Goal: Task Accomplishment & Management: Manage account settings

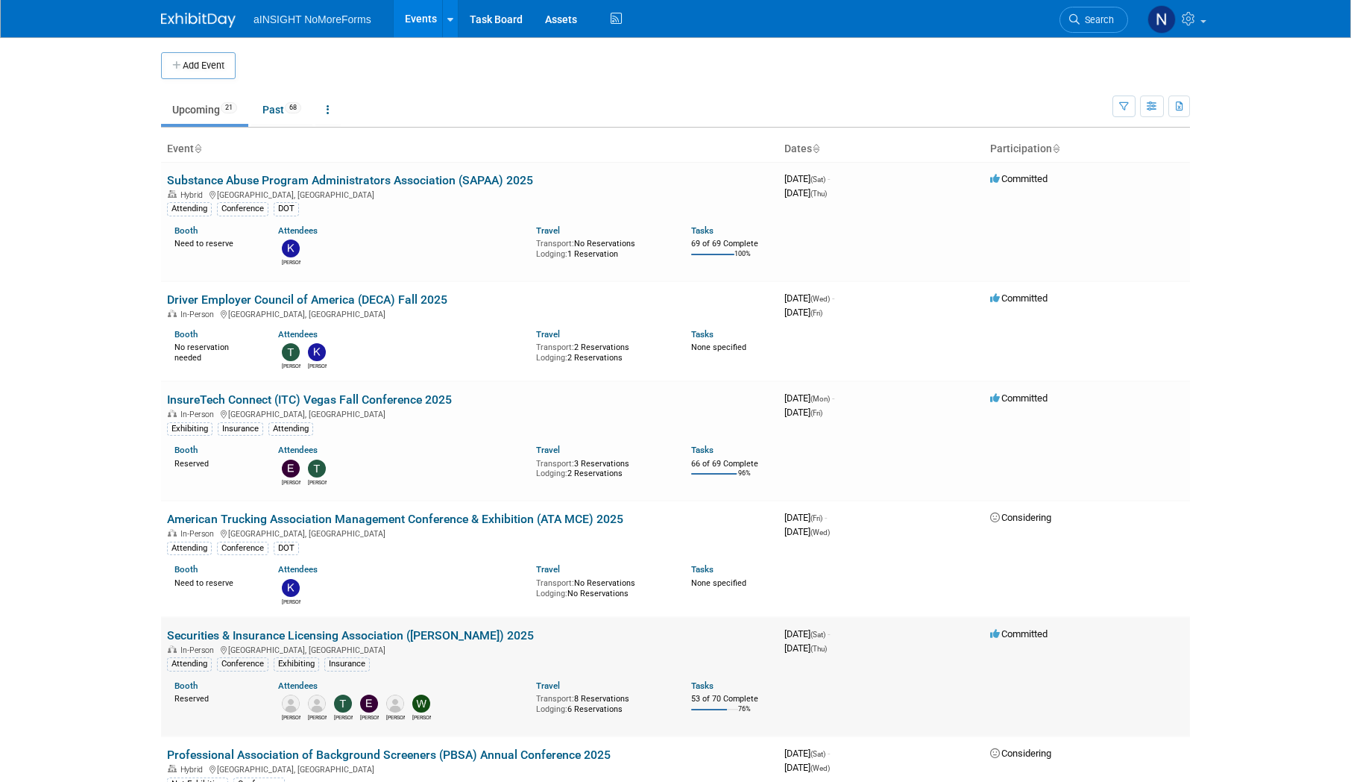
click at [388, 641] on link "Securities & Insurance Licensing Association ([PERSON_NAME]) 2025" at bounding box center [350, 635] width 367 height 14
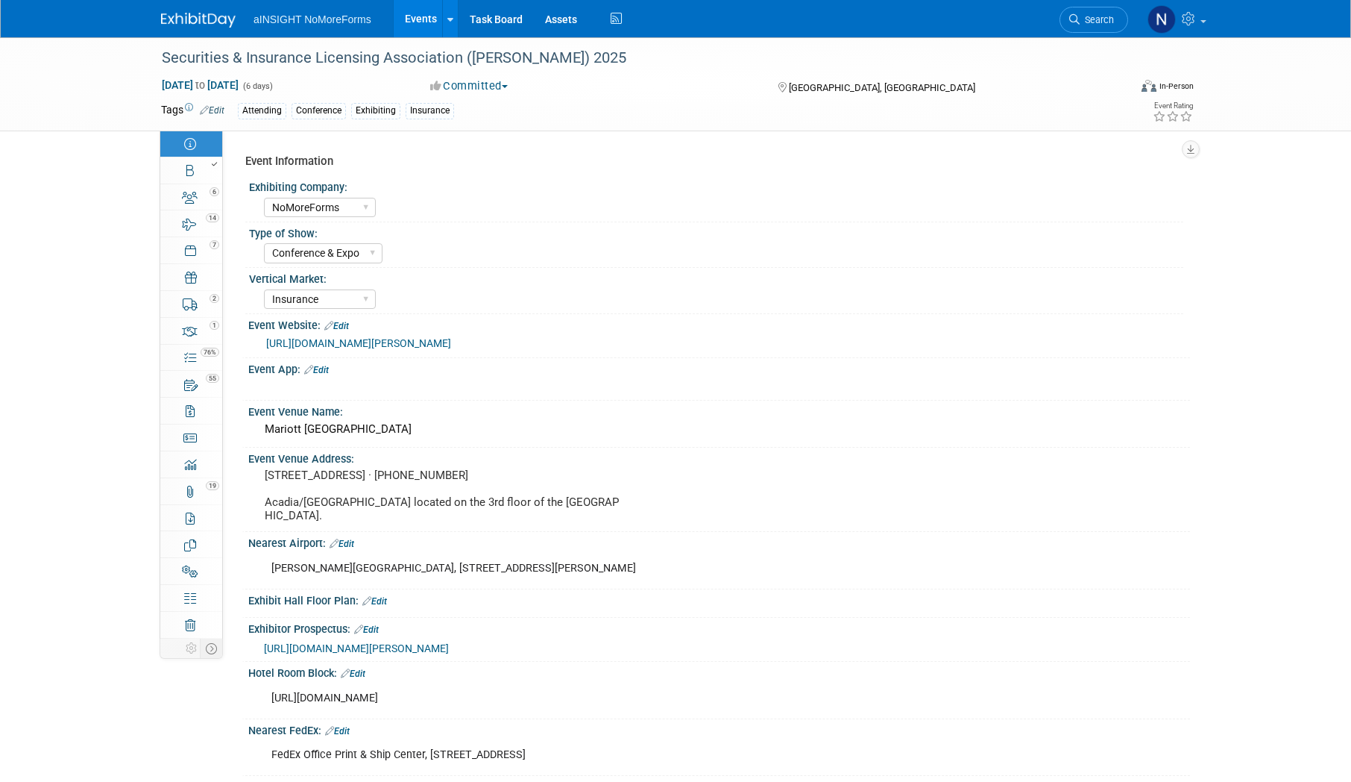
select select "NoMoreForms"
select select "Conference & Expo"
select select "Insurance"
select select "Booth Access Only"
select select "No"
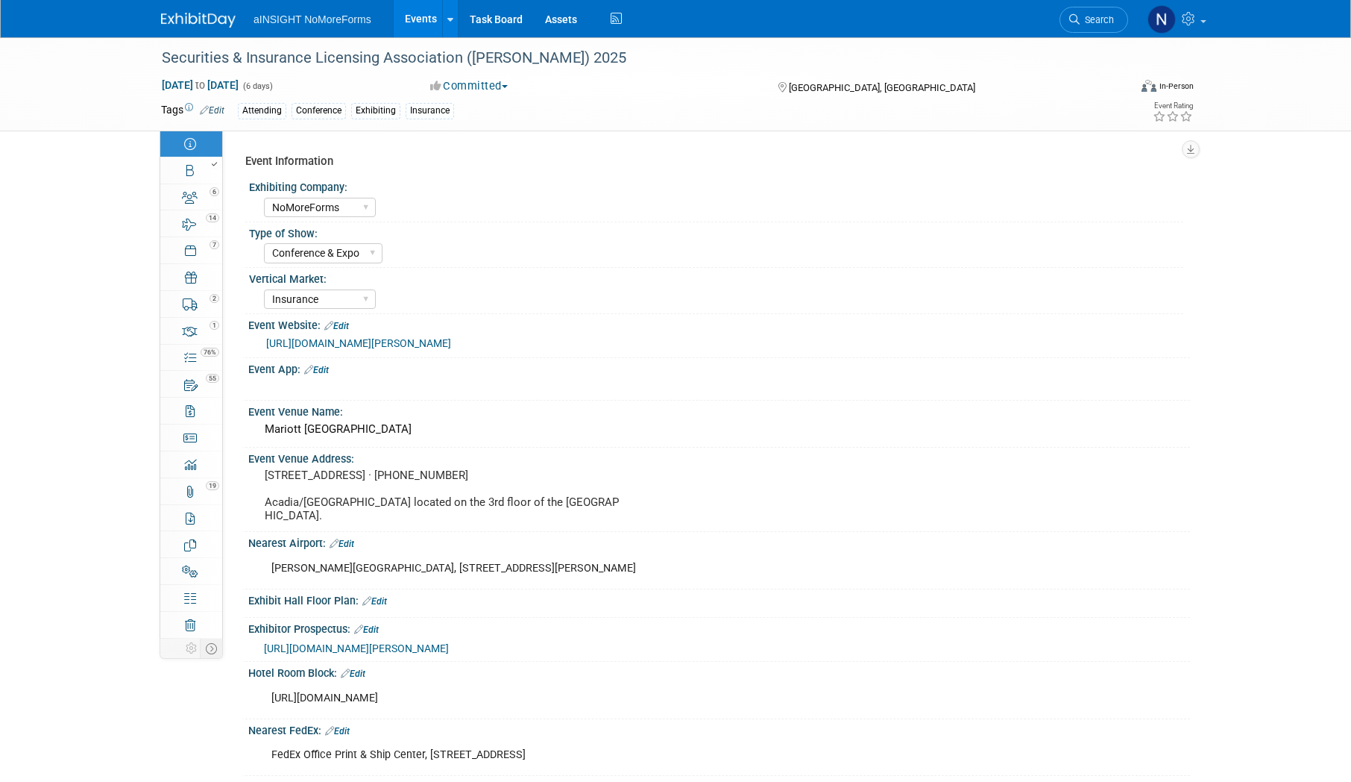
select select "Yes"
select select "No"
select select "Yes"
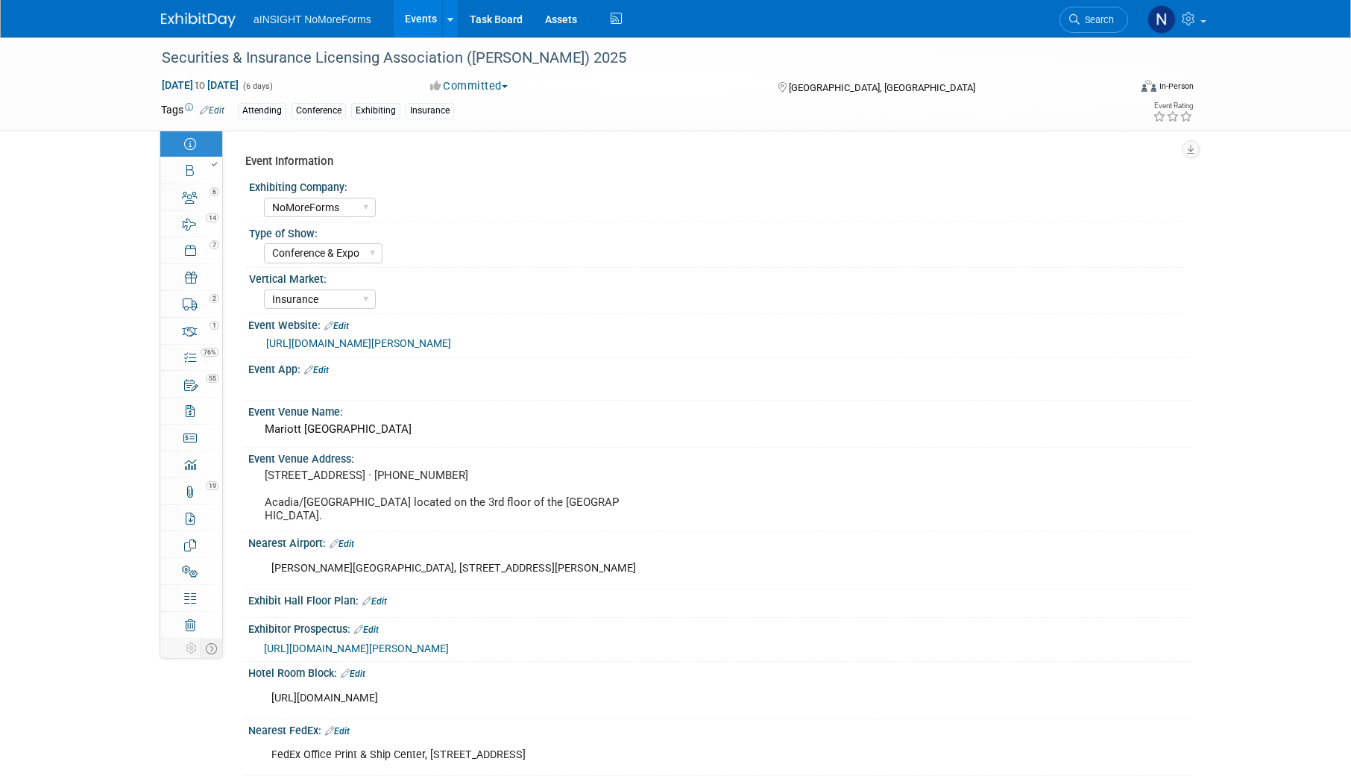
scroll to position [75, 0]
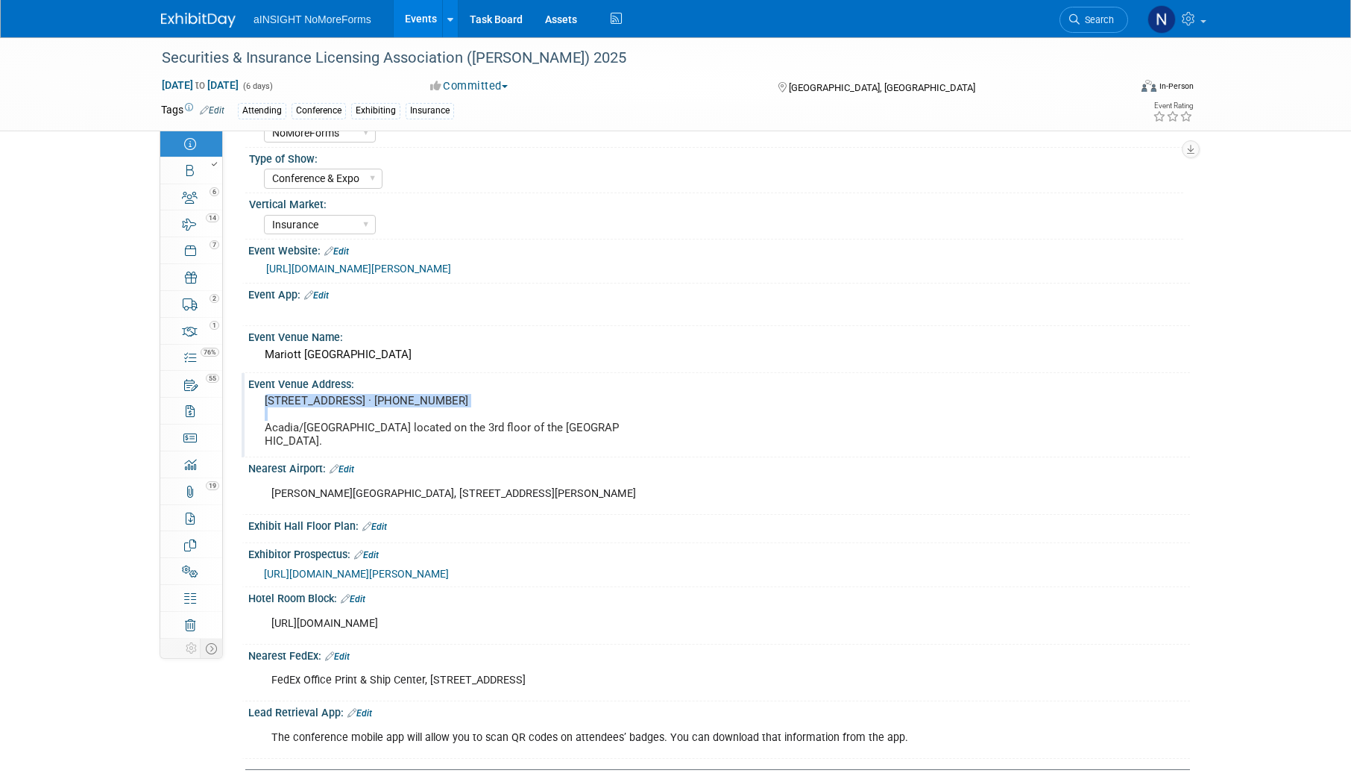
drag, startPoint x: 449, startPoint y: 400, endPoint x: 259, endPoint y: 406, distance: 190.3
click at [259, 406] on div "[STREET_ADDRESS] · [PHONE_NUMBER] Acadia/[GEOGRAPHIC_DATA] located on the 3rd f…" at bounding box center [444, 421] width 392 height 63
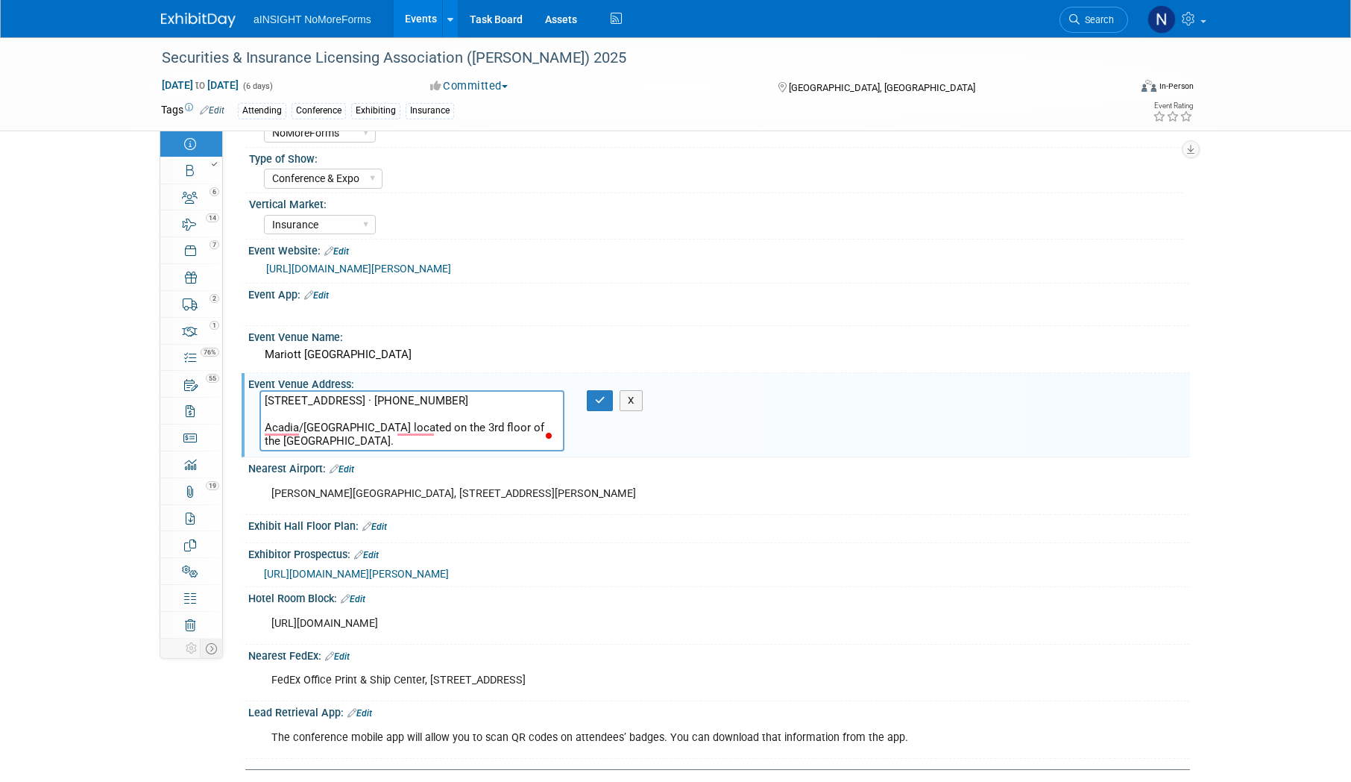
drag, startPoint x: 450, startPoint y: 403, endPoint x: 263, endPoint y: 402, distance: 188.0
click at [263, 402] on textarea "[STREET_ADDRESS] · [PHONE_NUMBER] Acadia/[GEOGRAPHIC_DATA] located on the 3rd f…" at bounding box center [412, 420] width 305 height 61
click at [608, 408] on button "button" at bounding box center [600, 400] width 27 height 21
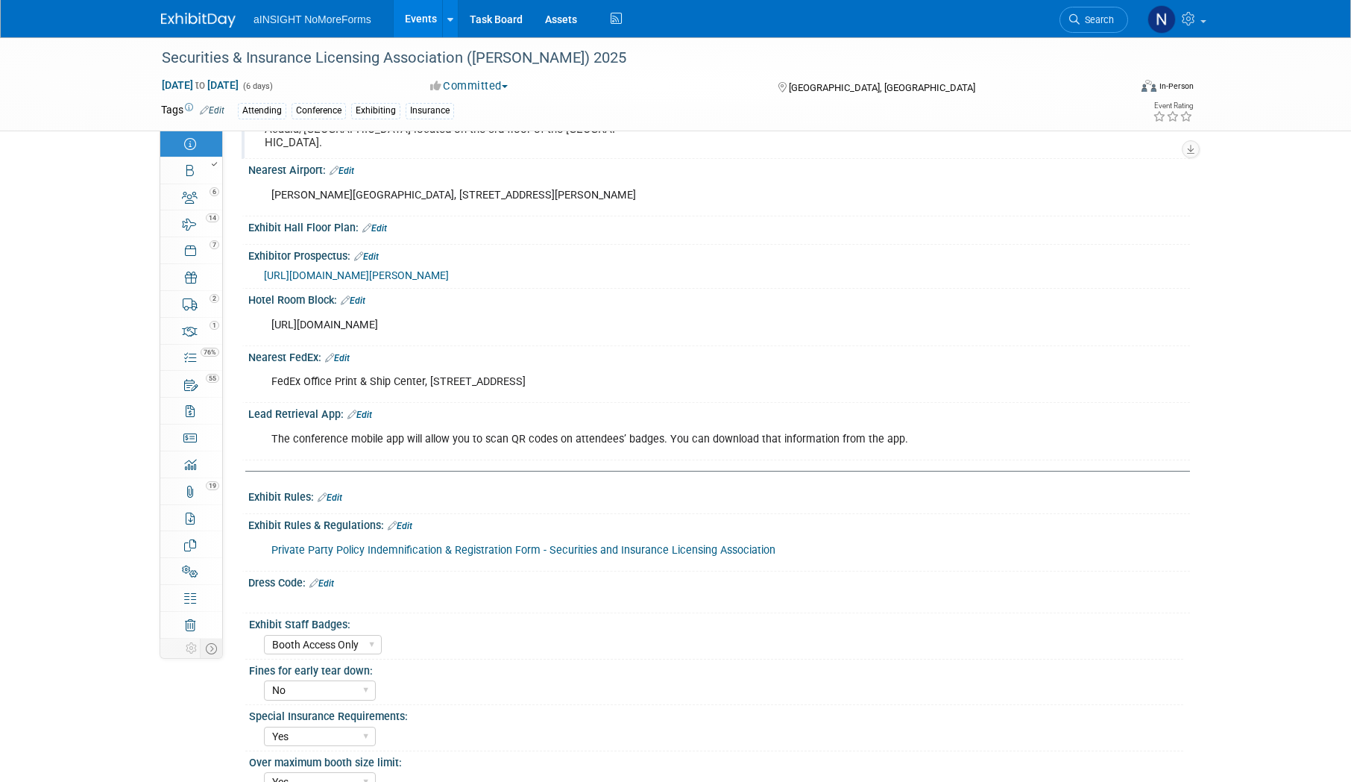
scroll to position [0, 0]
